Goal: Information Seeking & Learning: Learn about a topic

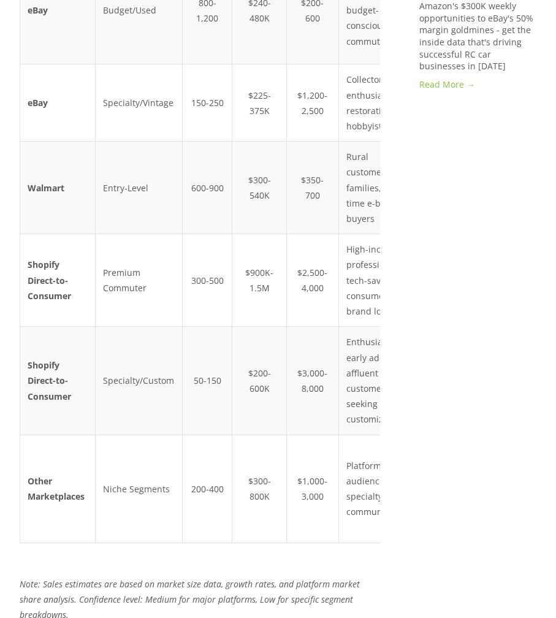
scroll to position [1522, 0]
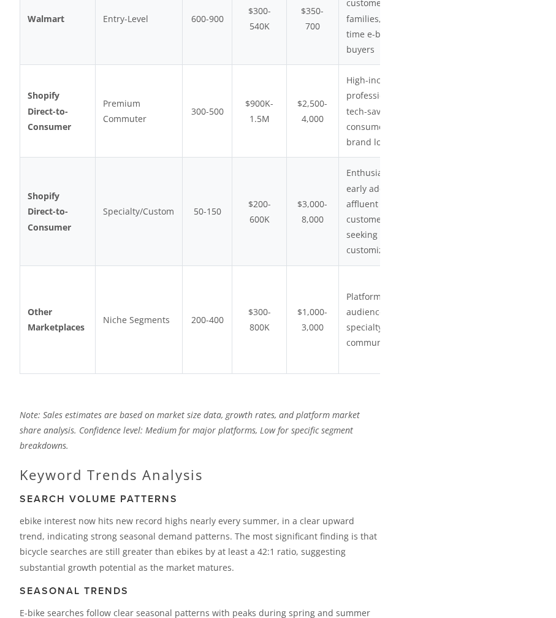
click at [355, 359] on td "Platform-specific audiences, specialty communities" at bounding box center [381, 319] width 85 height 108
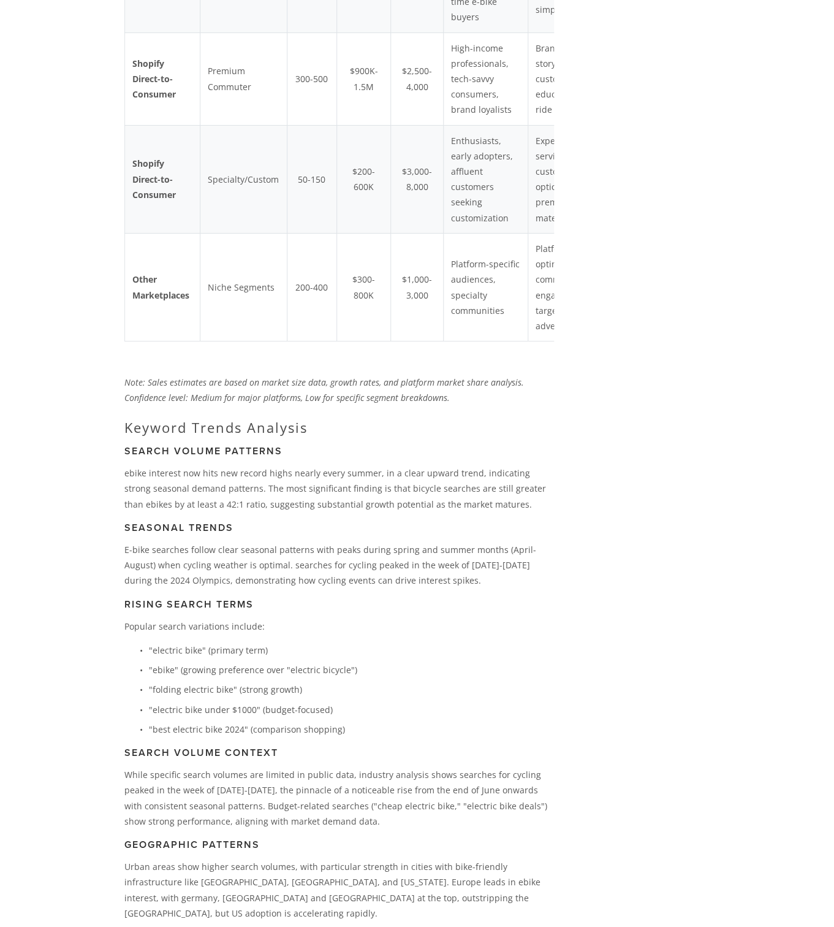
scroll to position [1085, 0]
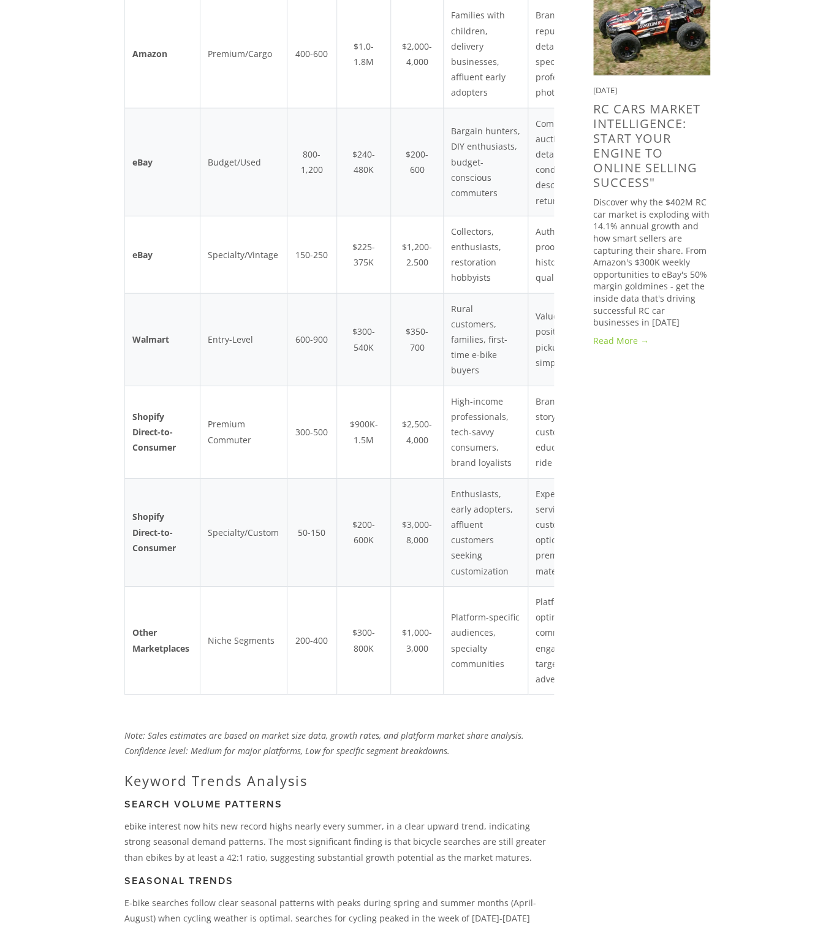
click at [380, 586] on td "$200-600K" at bounding box center [363, 532] width 54 height 108
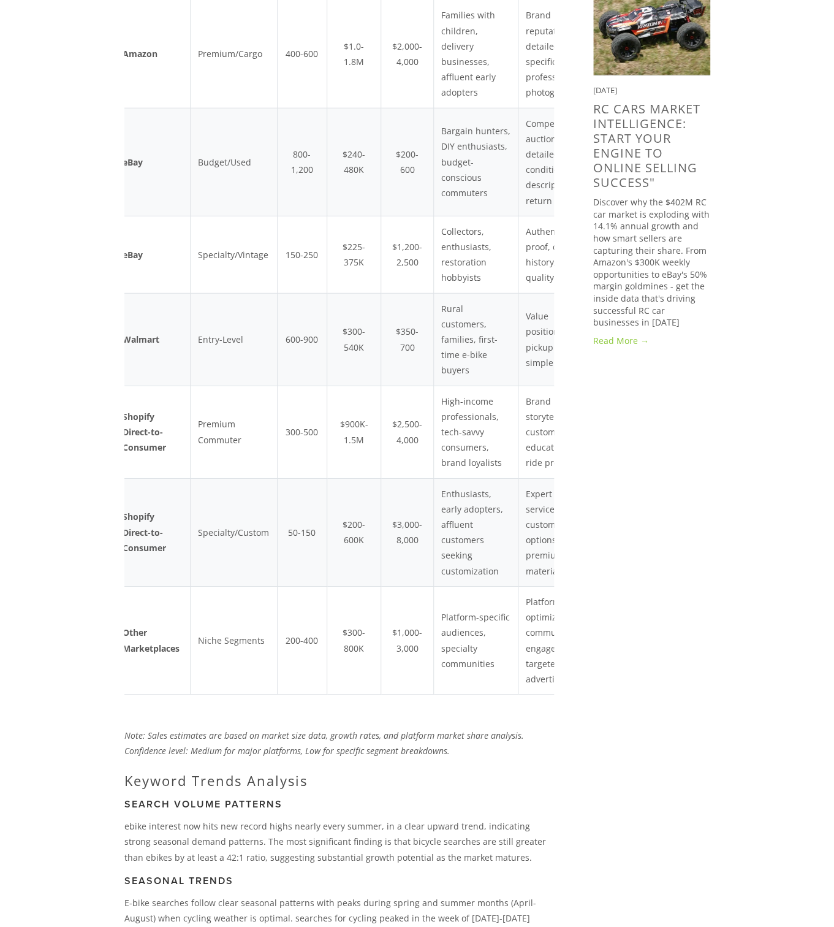
scroll to position [0, 61]
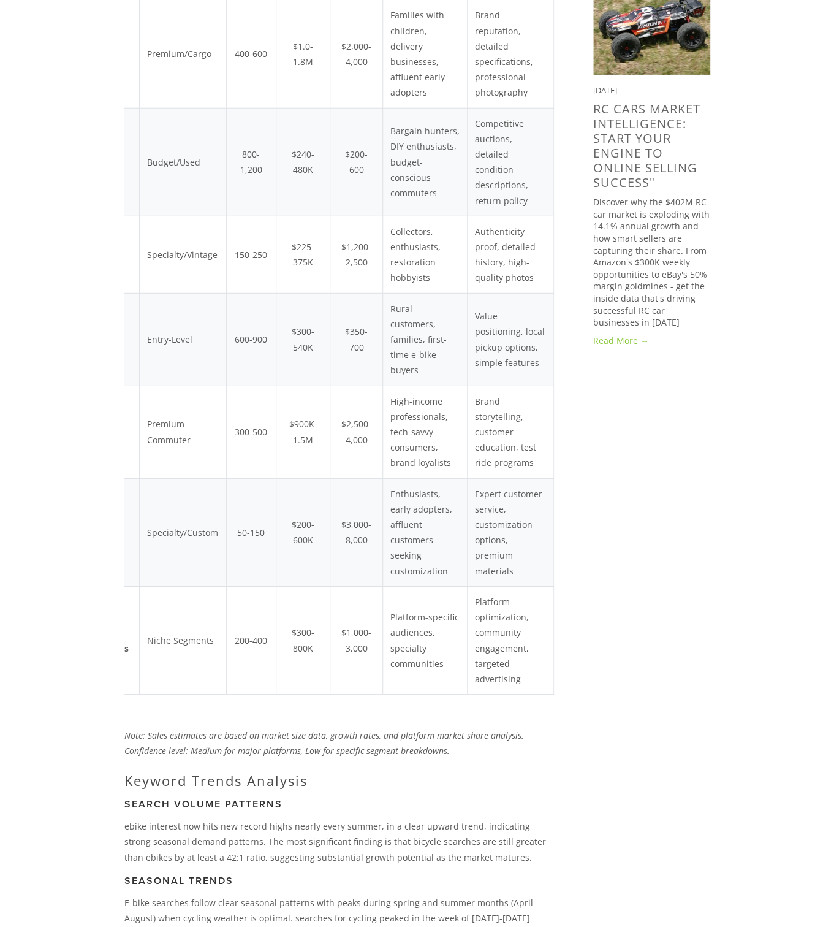
drag, startPoint x: 145, startPoint y: 712, endPoint x: 609, endPoint y: 724, distance: 464.1
click at [554, 617] on div "Marketplace Product Segment Est. Weekly Unit Sales Est. Weekly Revenue Average …" at bounding box center [339, 216] width 430 height 958
click at [531, 617] on td "Platform optimization, community engagement, targeted advertising" at bounding box center [510, 640] width 86 height 108
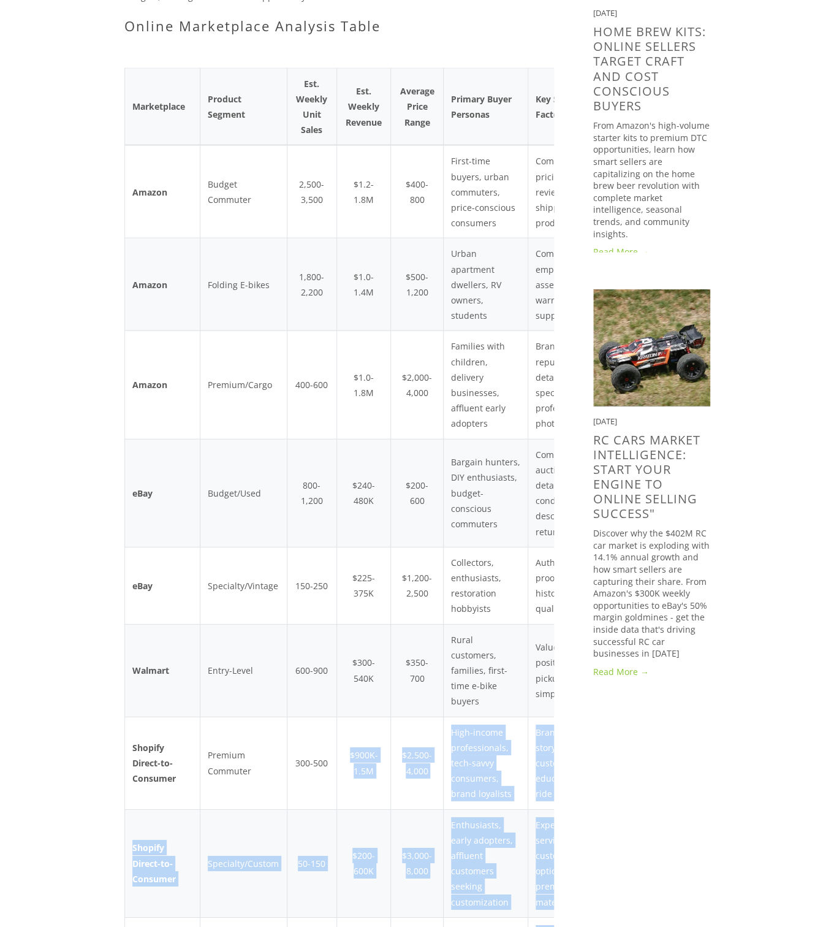
scroll to position [556, 0]
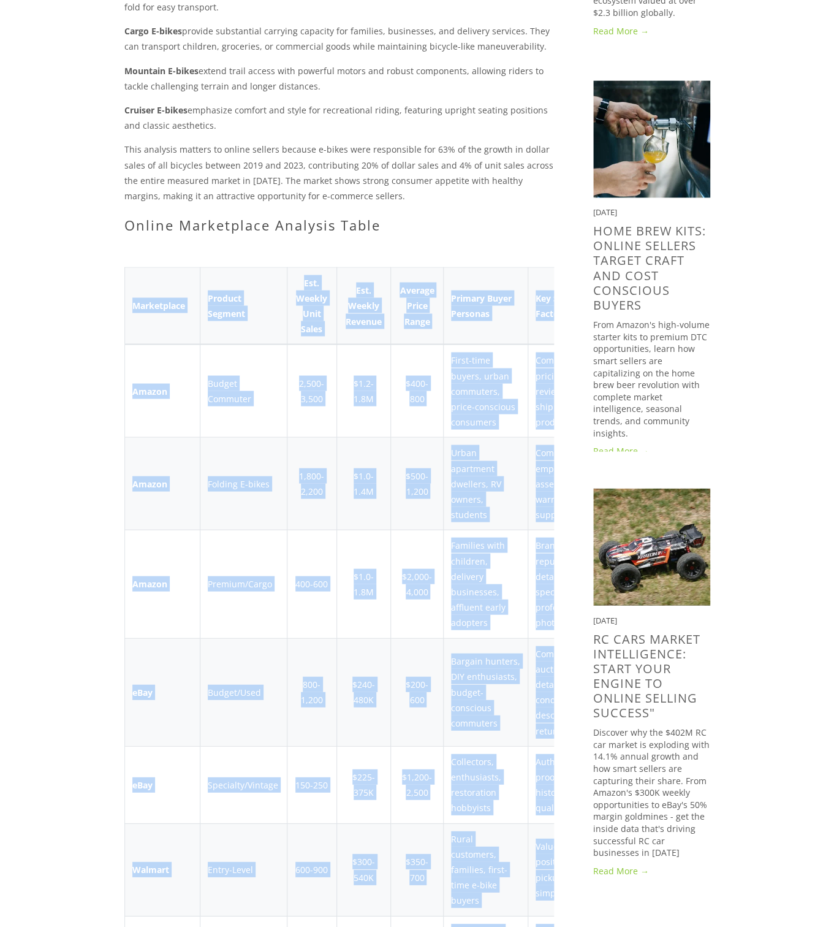
drag, startPoint x: 531, startPoint y: 709, endPoint x: 209, endPoint y: 272, distance: 543.0
click at [130, 299] on table "Marketplace Product Segment Est. Weekly Unit Sales Est. Weekly Revenue Average …" at bounding box center [369, 746] width 490 height 958
copy table "Marketplace Product Segment Est. Weekly Unit Sales Est. Weekly Revenue Average …"
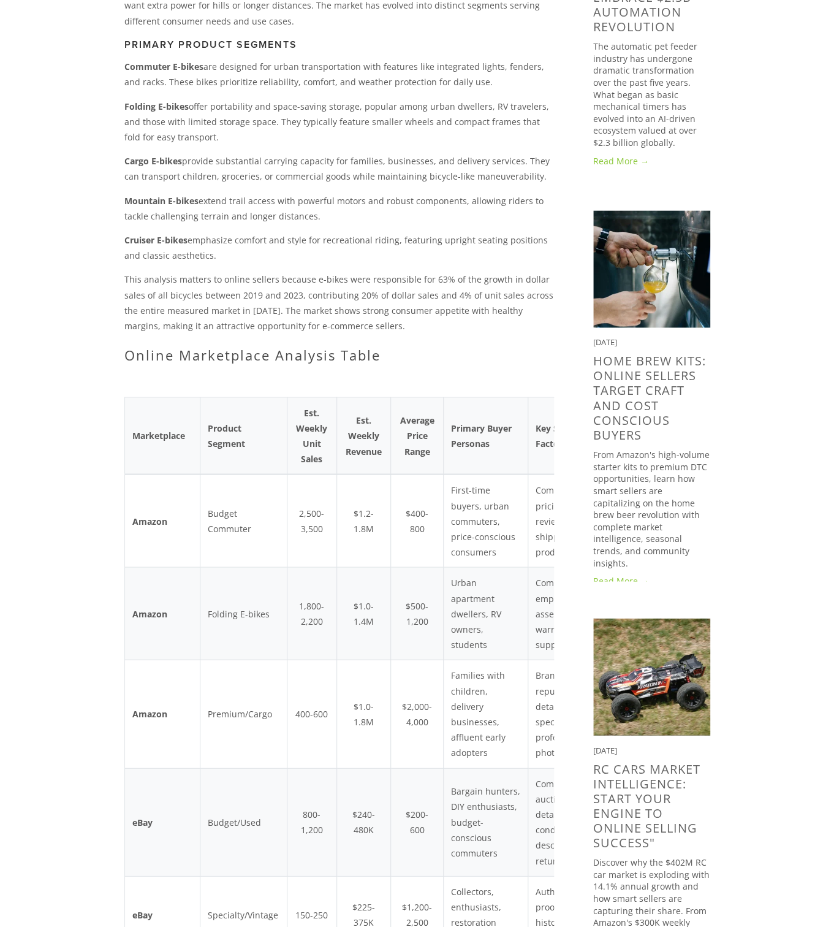
scroll to position [379, 0]
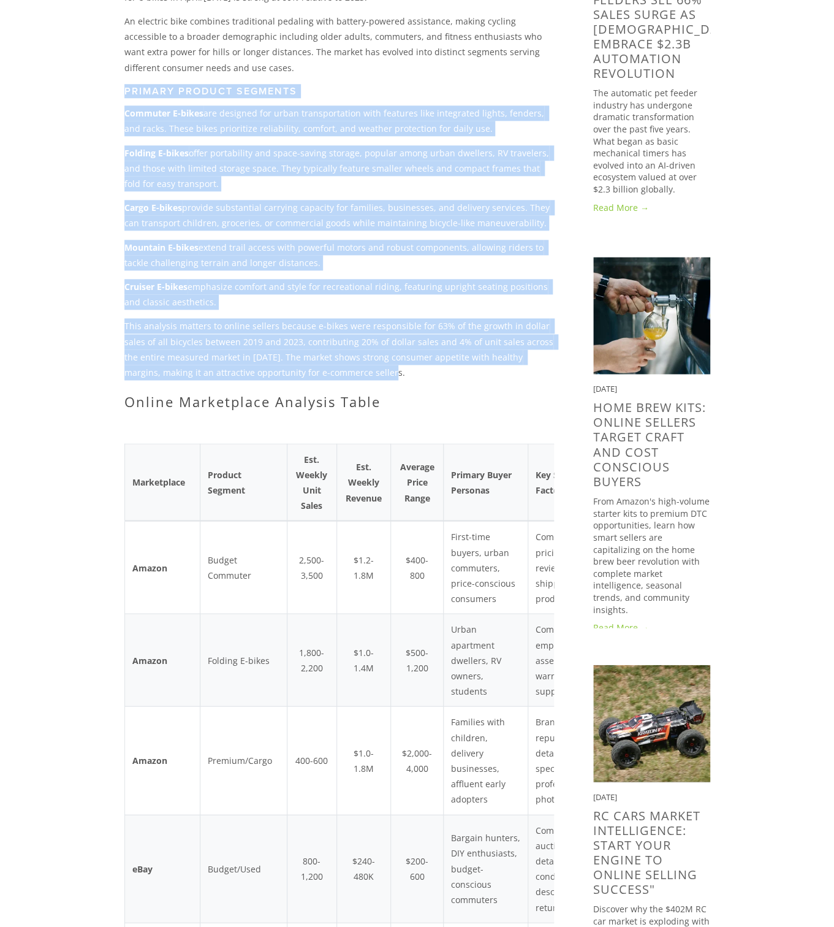
drag, startPoint x: 116, startPoint y: 89, endPoint x: 487, endPoint y: 371, distance: 465.8
click at [487, 371] on div "The US electric bike market presents a $1.04+ billion opportunity growing at 9.…" at bounding box center [339, 131] width 450 height 577
copy div "Primary Product Segments Commuter E-bikes are designed for urban transportation…"
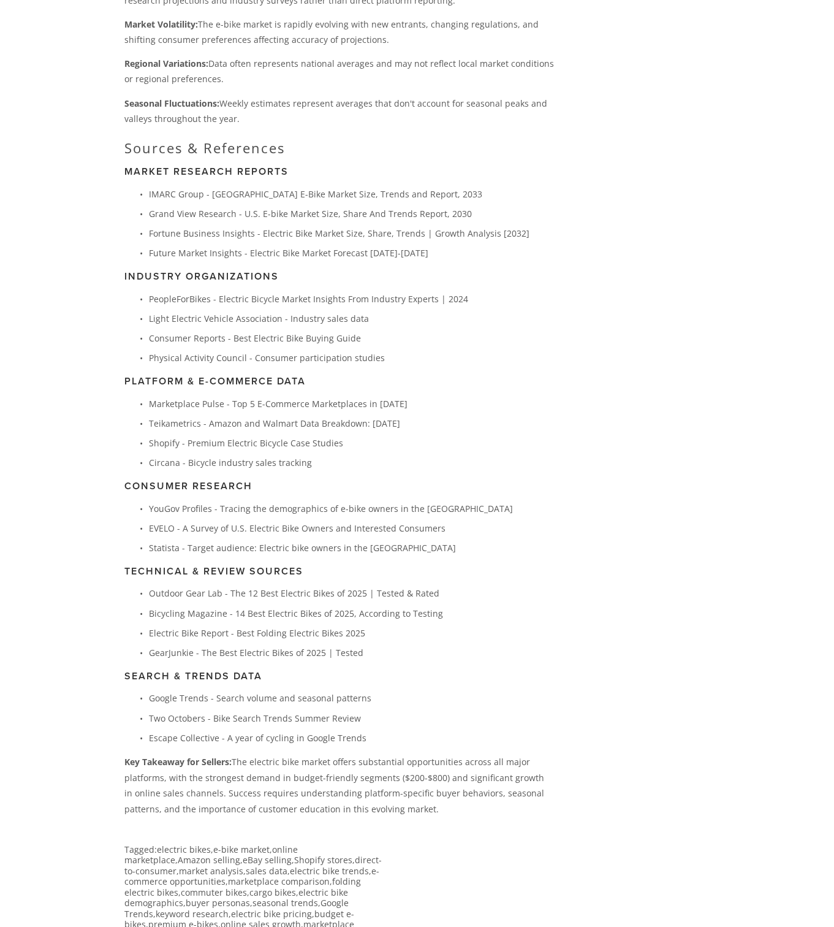
scroll to position [3380, 0]
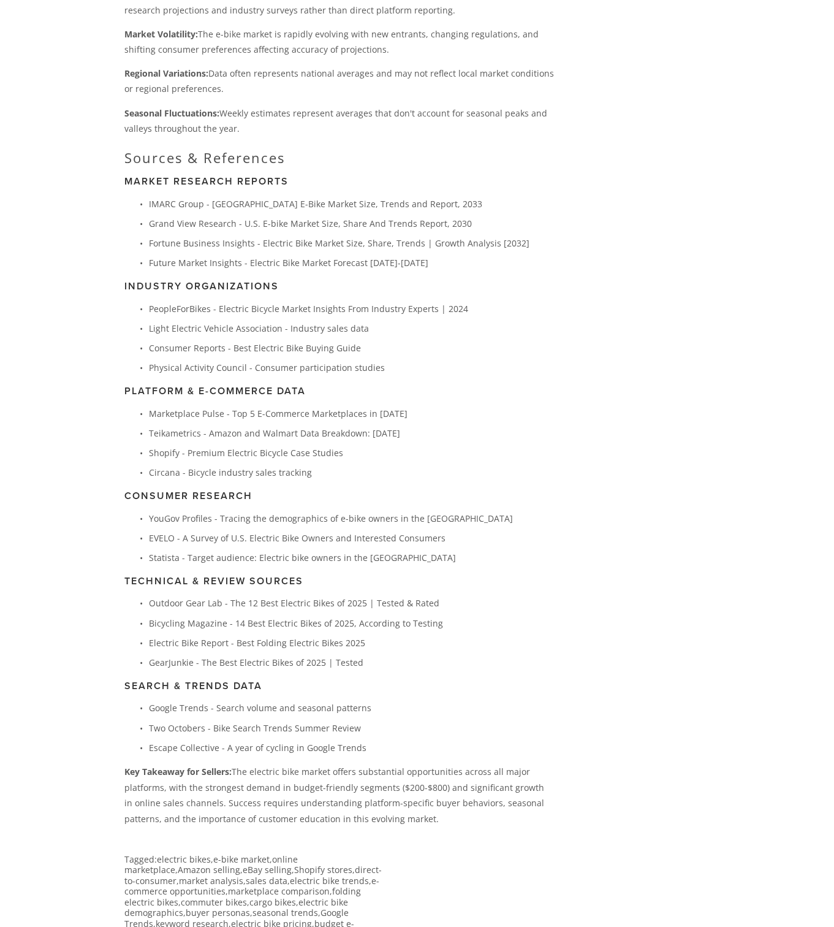
click at [286, 206] on p "IMARC Group - [GEOGRAPHIC_DATA] E-Bike Market Size, Trends and Report, 2033" at bounding box center [351, 203] width 405 height 15
drag, startPoint x: 140, startPoint y: 203, endPoint x: 313, endPoint y: 215, distance: 173.2
click at [318, 215] on ul "IMARC Group - [GEOGRAPHIC_DATA] E-Bike Market Size, Trends and Report, 2033 Gra…" at bounding box center [339, 233] width 430 height 75
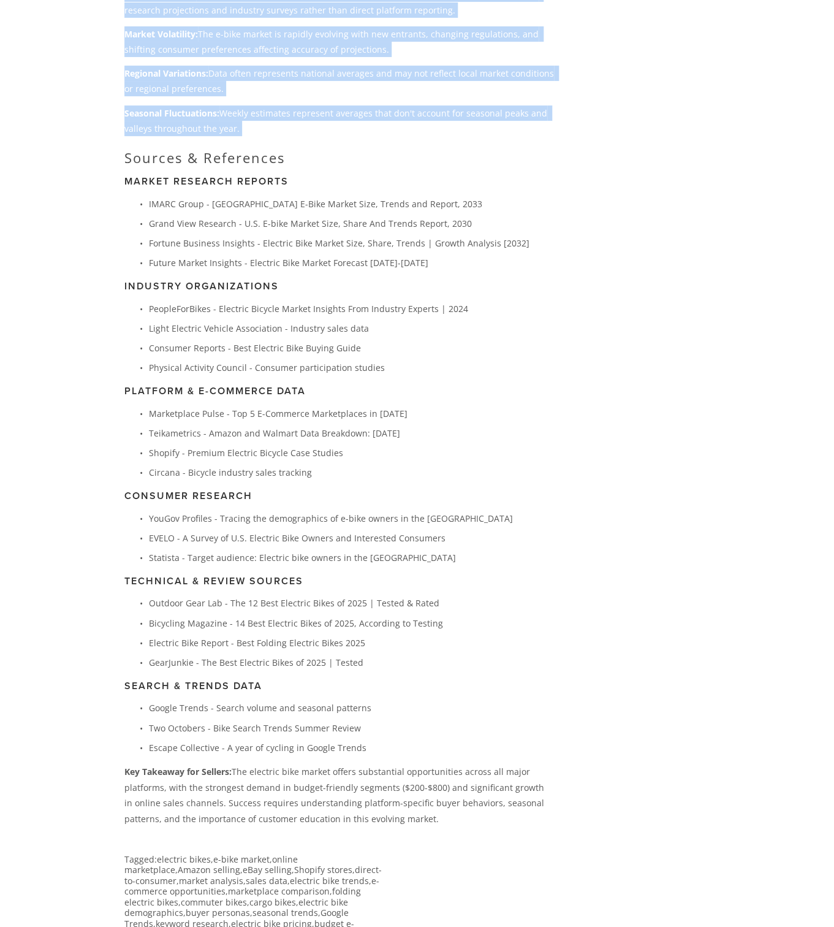
drag, startPoint x: 110, startPoint y: 153, endPoint x: 119, endPoint y: 161, distance: 12.6
copy div "The US electric bike market presents a $1.04+ billion opportunity growing at 9.…"
click at [303, 224] on p "Grand View Research - U.S. E-bike Market Size, Share And Trends Report, 2030" at bounding box center [351, 223] width 405 height 15
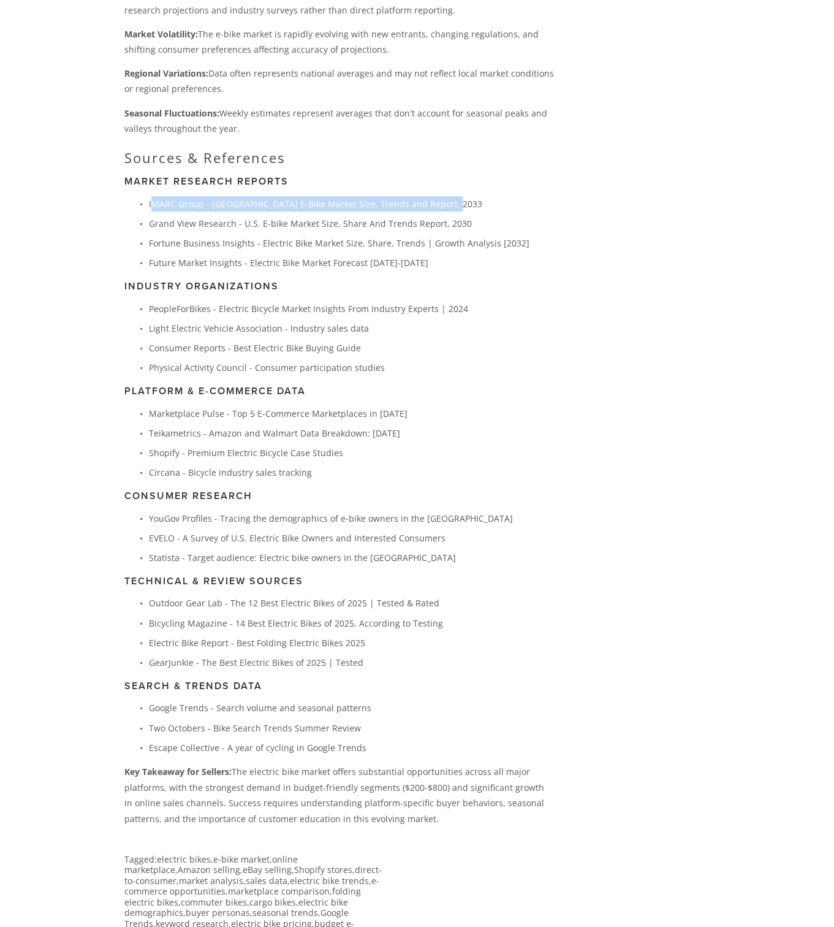
drag, startPoint x: 454, startPoint y: 204, endPoint x: 154, endPoint y: 203, distance: 299.7
click at [154, 203] on p "IMARC Group - [GEOGRAPHIC_DATA] E-Bike Market Size, Trends and Report, 2033" at bounding box center [351, 203] width 405 height 15
copy p "MARC Group - [GEOGRAPHIC_DATA] E-Bike Market Size, Trends and Report, 2033"
drag, startPoint x: 140, startPoint y: 226, endPoint x: 360, endPoint y: 218, distance: 220.2
click at [360, 218] on ul "IMARC Group - [GEOGRAPHIC_DATA] E-Bike Market Size, Trends and Report, 2033 Gra…" at bounding box center [339, 233] width 430 height 75
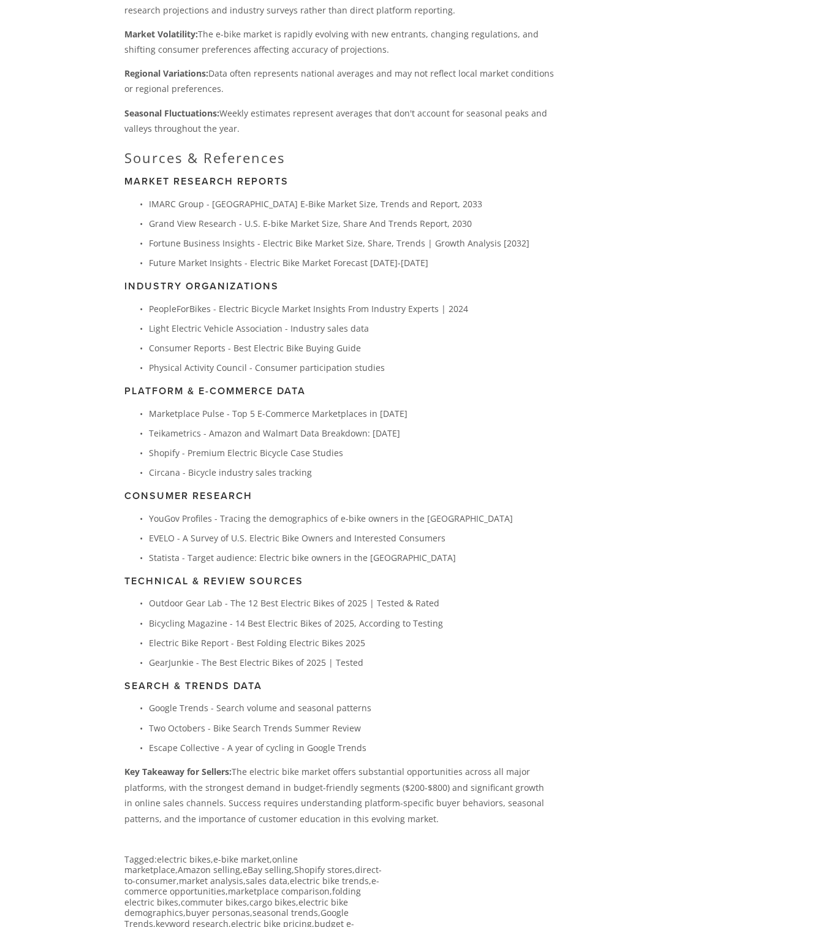
click at [353, 226] on p "Grand View Research - U.S. E-bike Market Size, Share And Trends Report, 2030" at bounding box center [351, 223] width 405 height 15
drag, startPoint x: 130, startPoint y: 234, endPoint x: 528, endPoint y: 239, distance: 397.8
click at [528, 239] on ul "IMARC Group - [GEOGRAPHIC_DATA] E-Bike Market Size, Trends and Report, 2033 Gra…" at bounding box center [339, 233] width 430 height 75
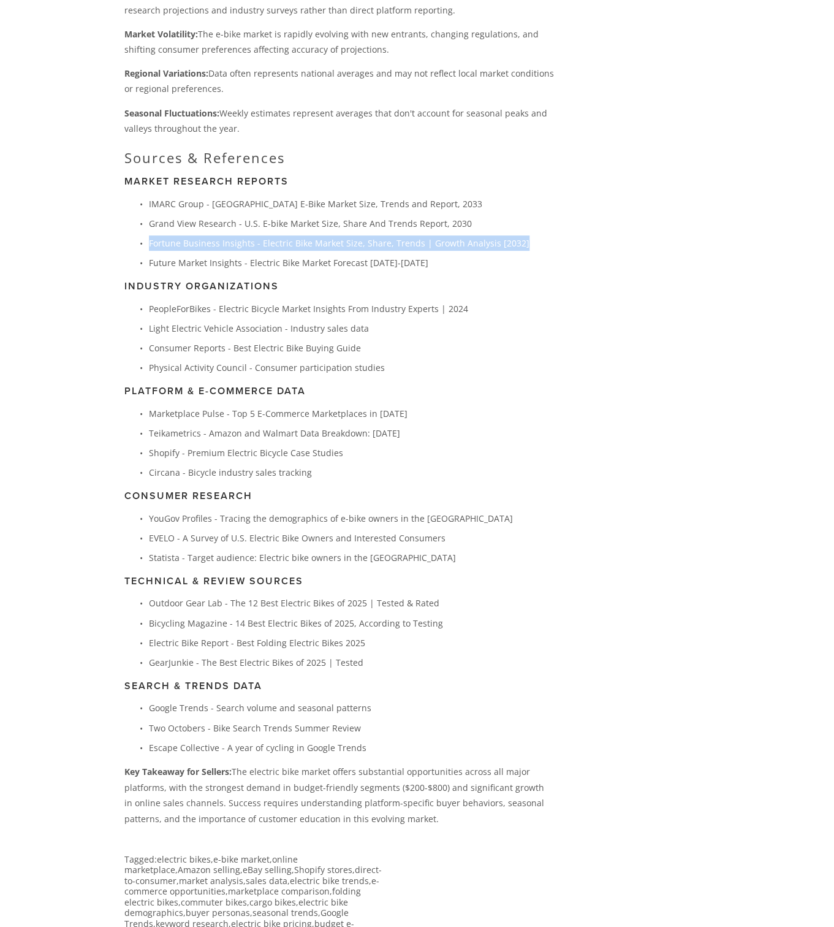
copy ul "Fortune Business Insights - Electric Bike Market Size, Share, Trends | Growth A…"
